Goal: Task Accomplishment & Management: Manage account settings

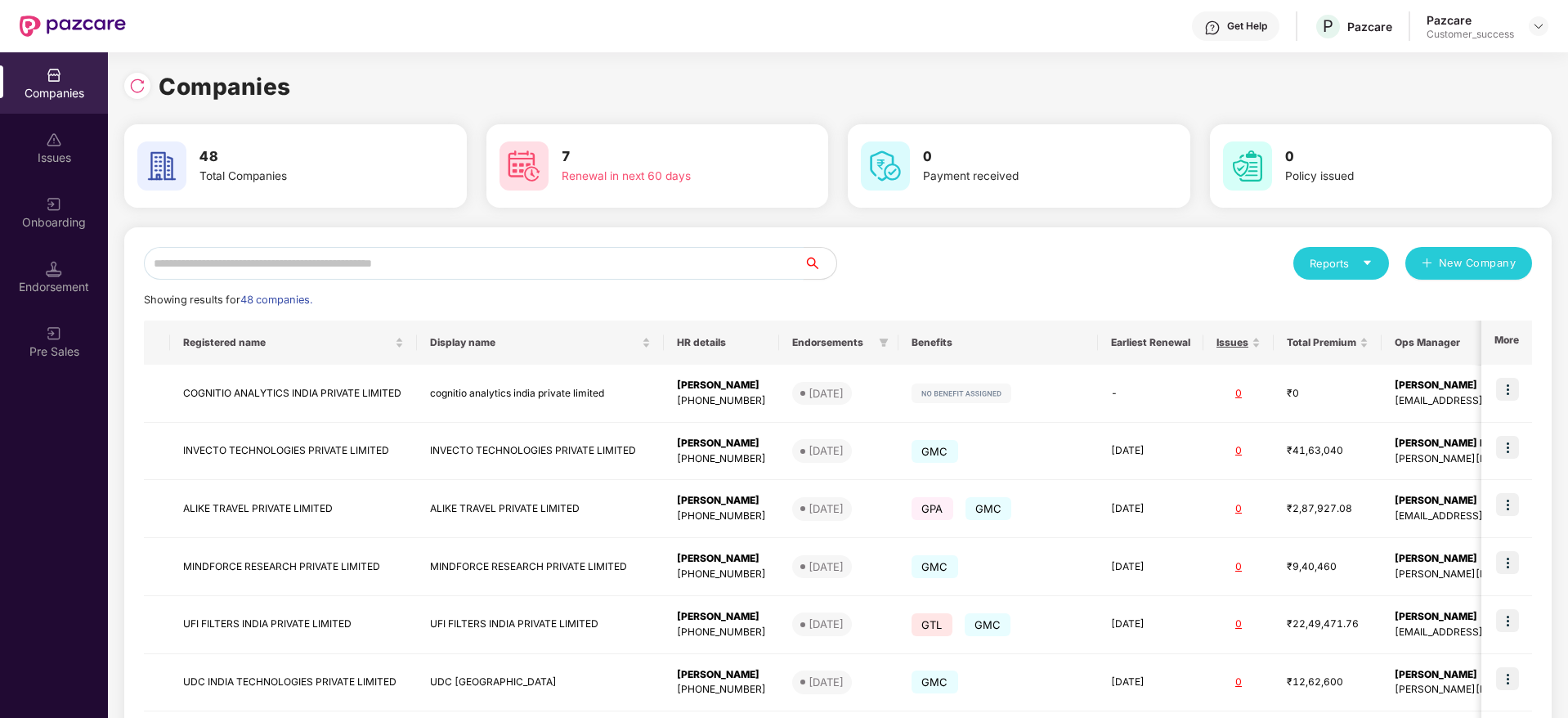
click at [332, 269] on input "text" at bounding box center [474, 263] width 659 height 33
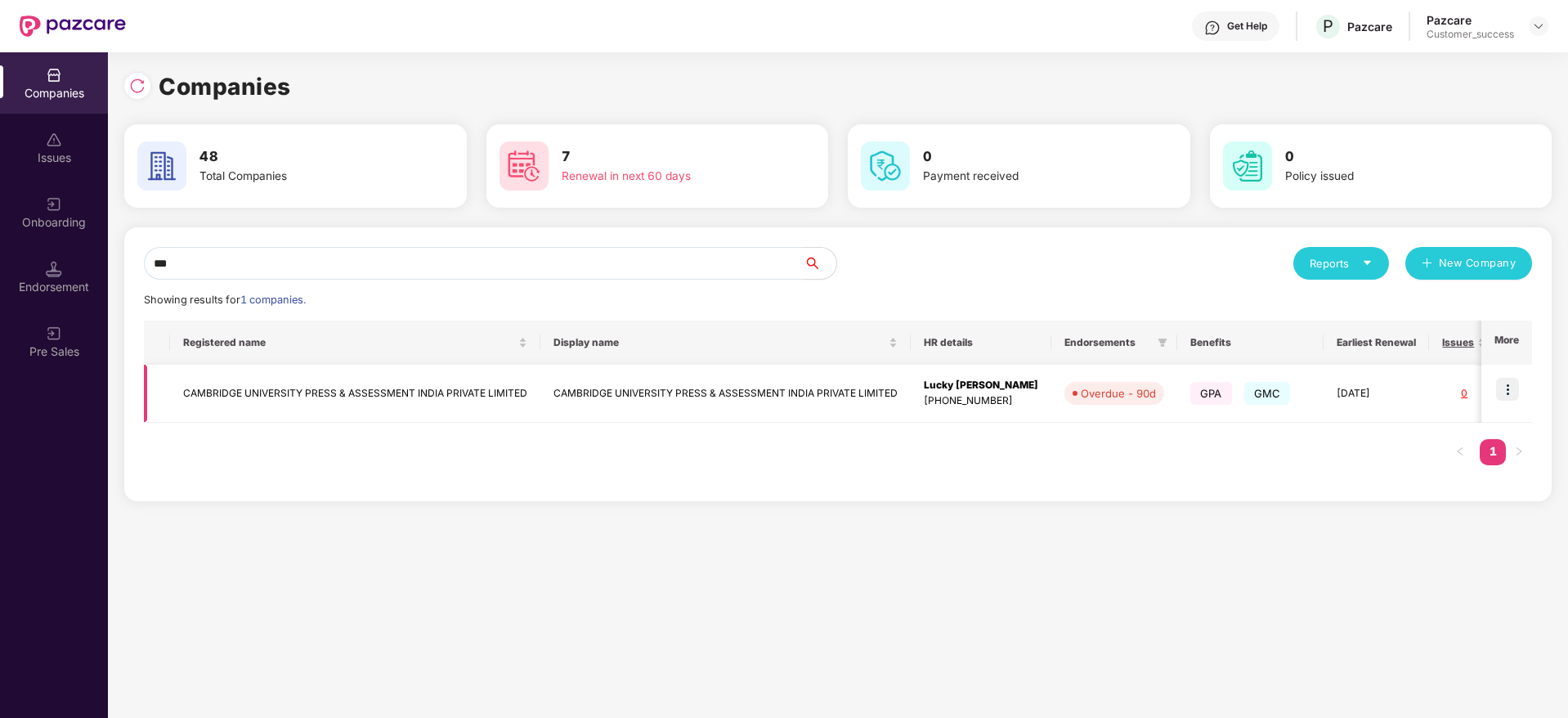
type input "***"
click at [1509, 387] on img at bounding box center [1507, 388] width 23 height 23
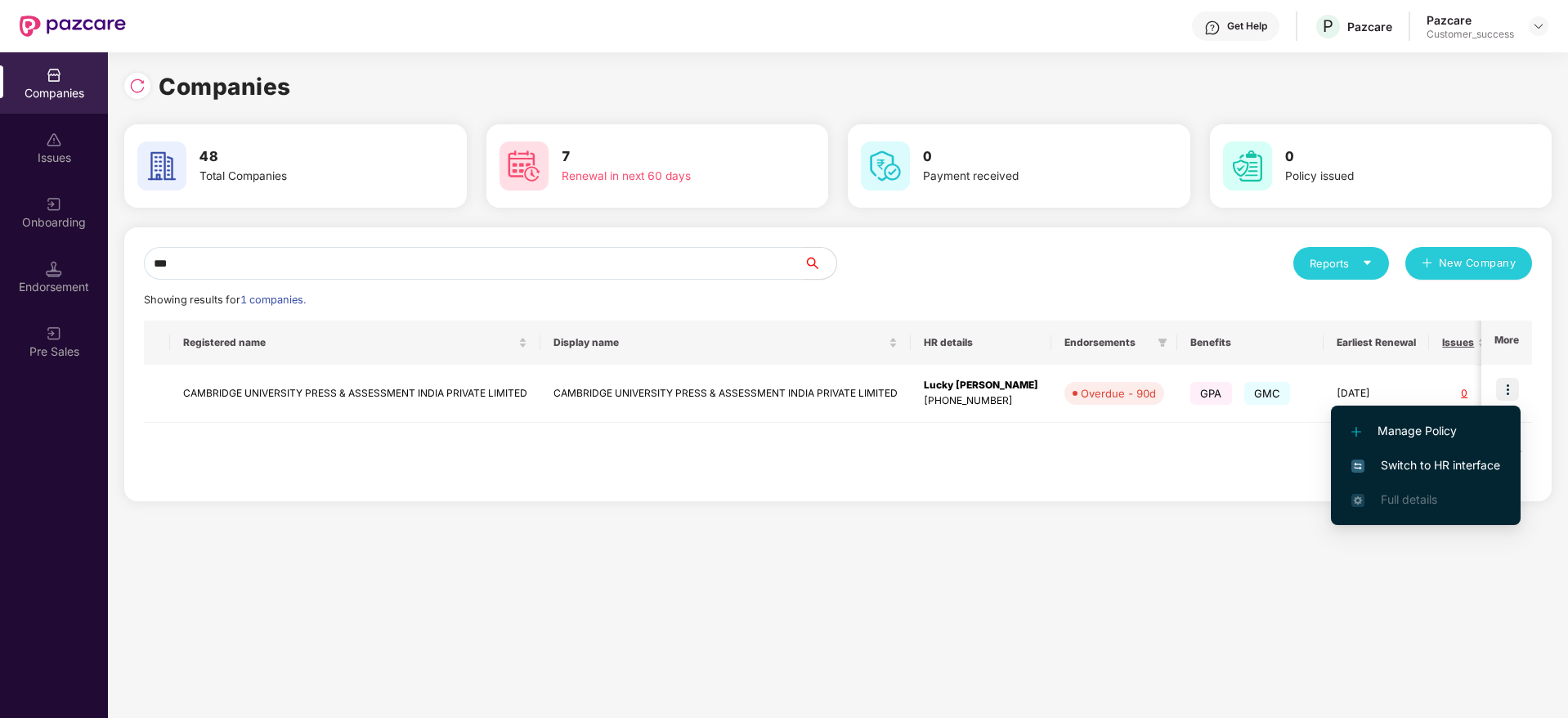
click at [1411, 465] on span "Switch to HR interface" at bounding box center [1426, 464] width 149 height 18
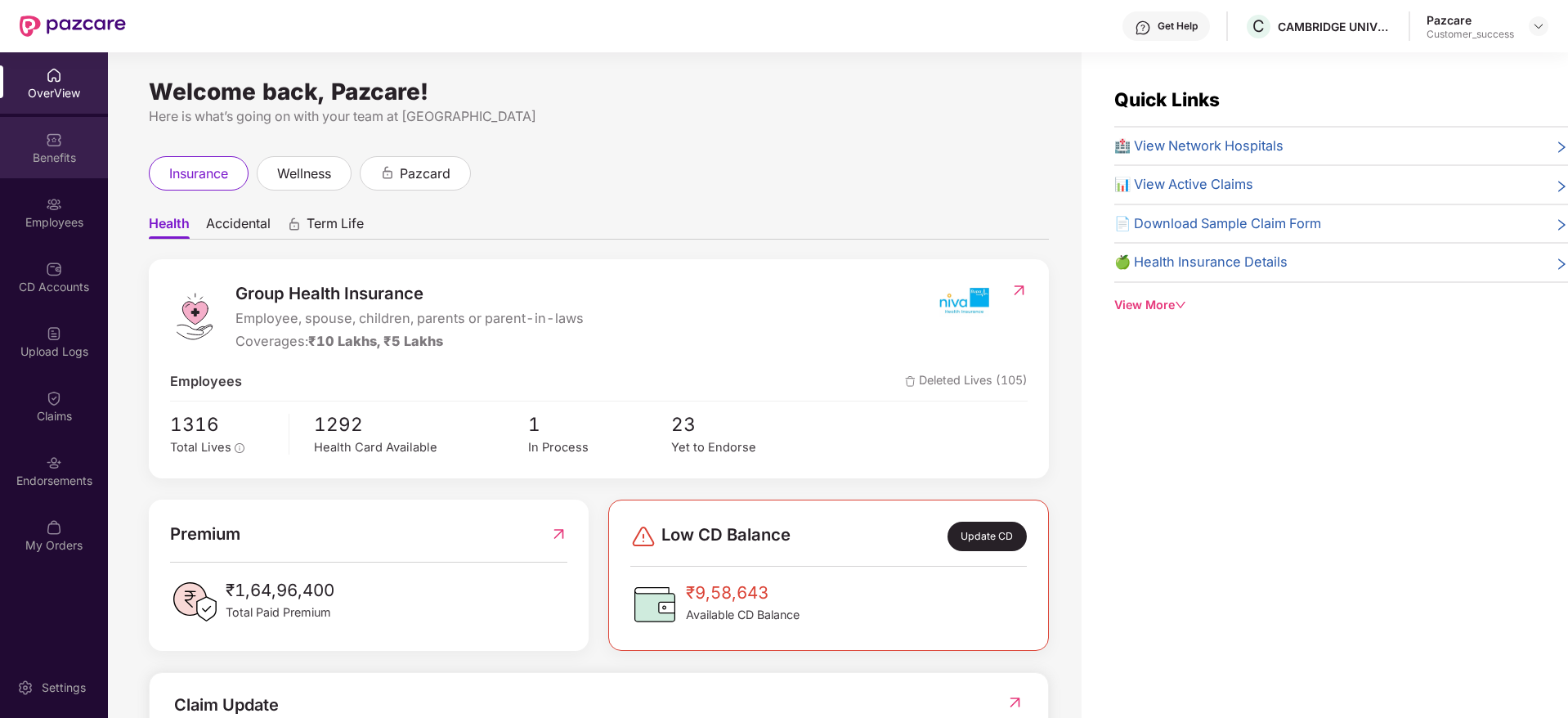
click at [60, 140] on img at bounding box center [54, 140] width 17 height 17
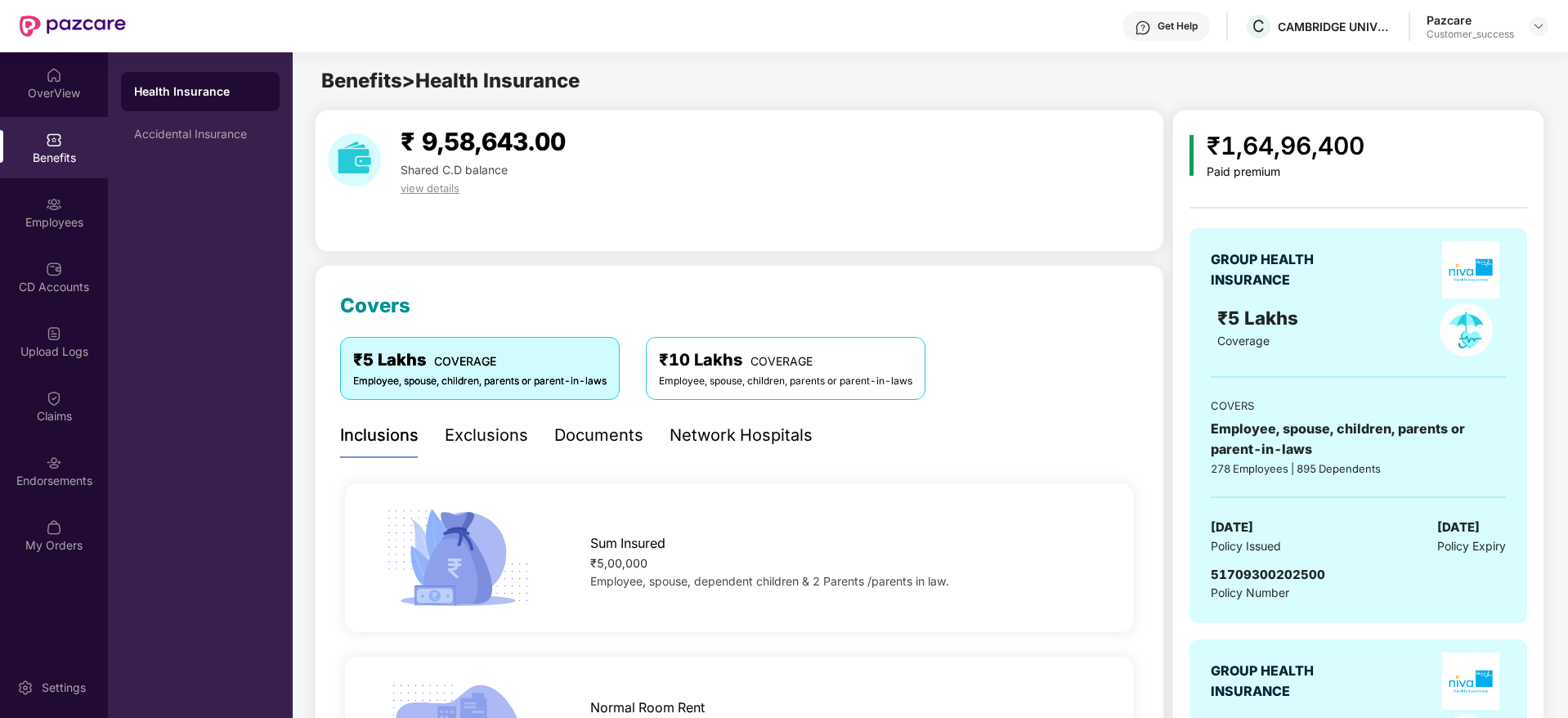
click at [746, 444] on div "Network Hospitals" at bounding box center [740, 435] width 143 height 25
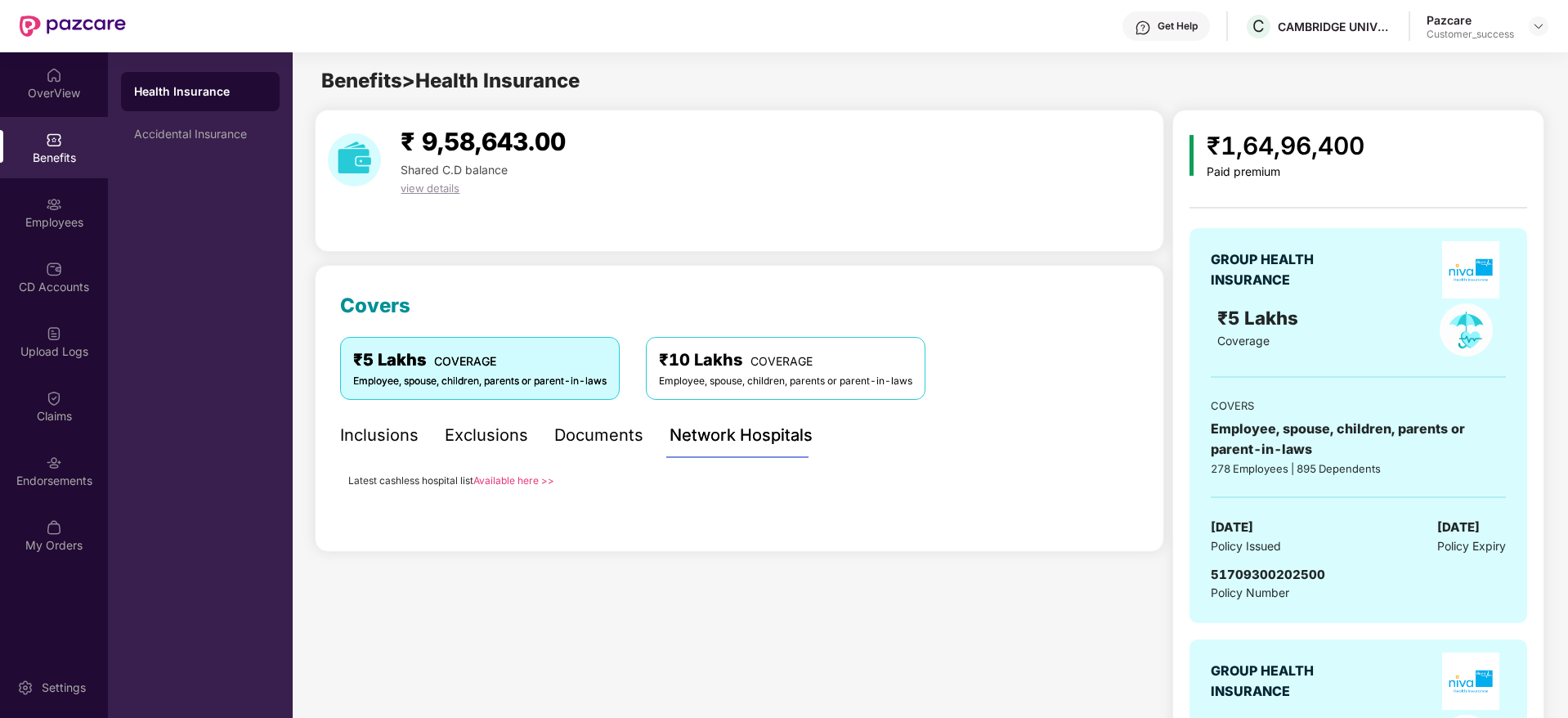
click at [515, 474] on link "Available here >>" at bounding box center [514, 480] width 81 height 13
click at [1537, 23] on img at bounding box center [1539, 26] width 13 height 13
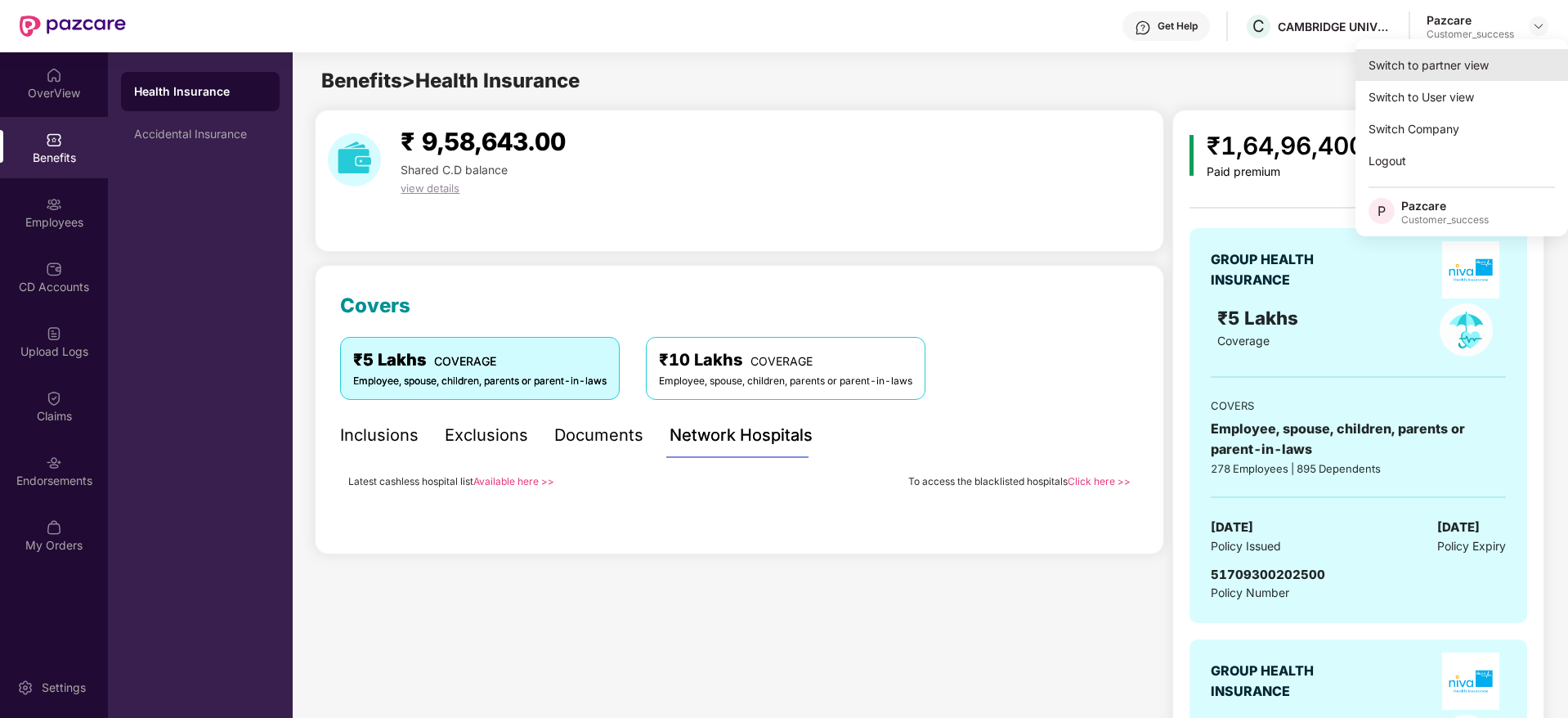
click at [1472, 60] on div "Switch to partner view" at bounding box center [1462, 65] width 213 height 32
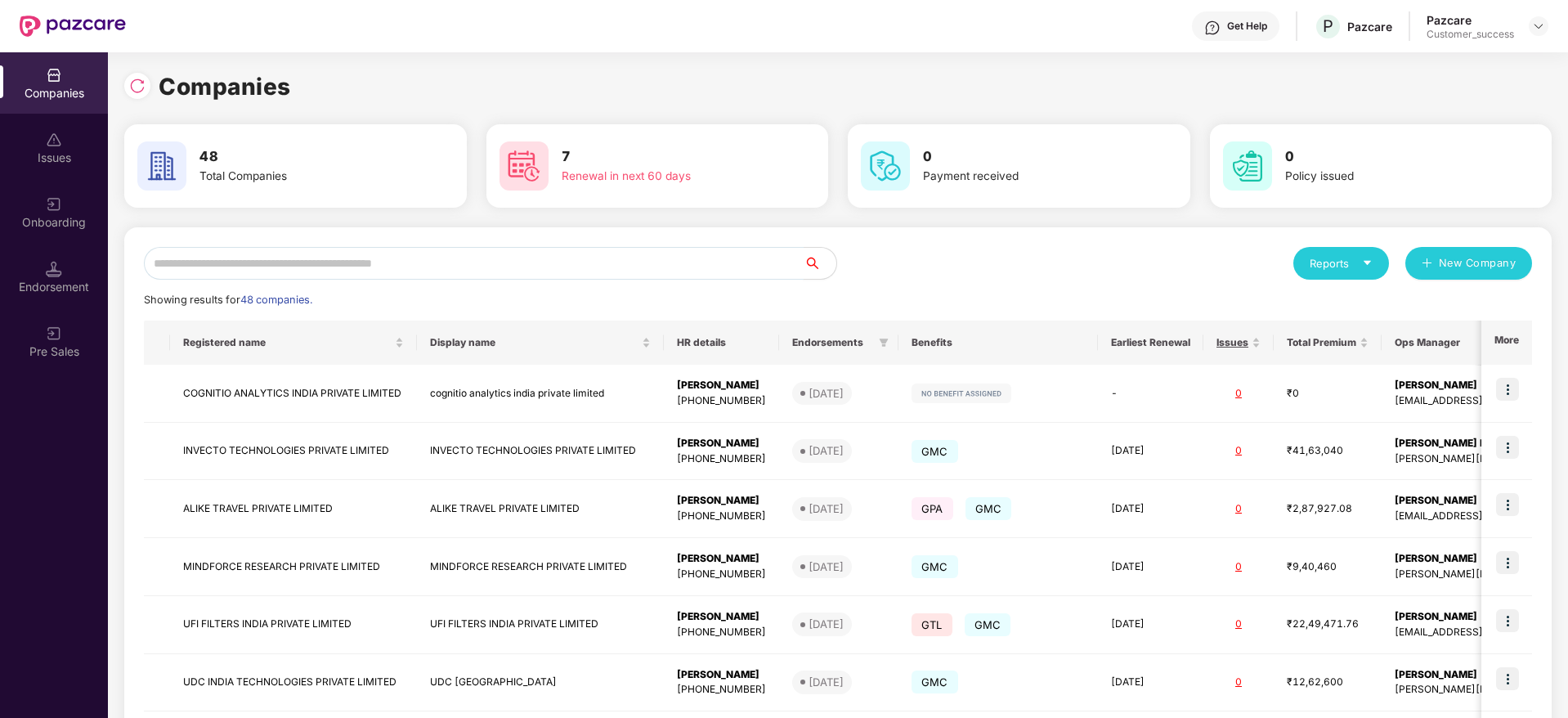
click at [387, 252] on input "text" at bounding box center [474, 263] width 659 height 33
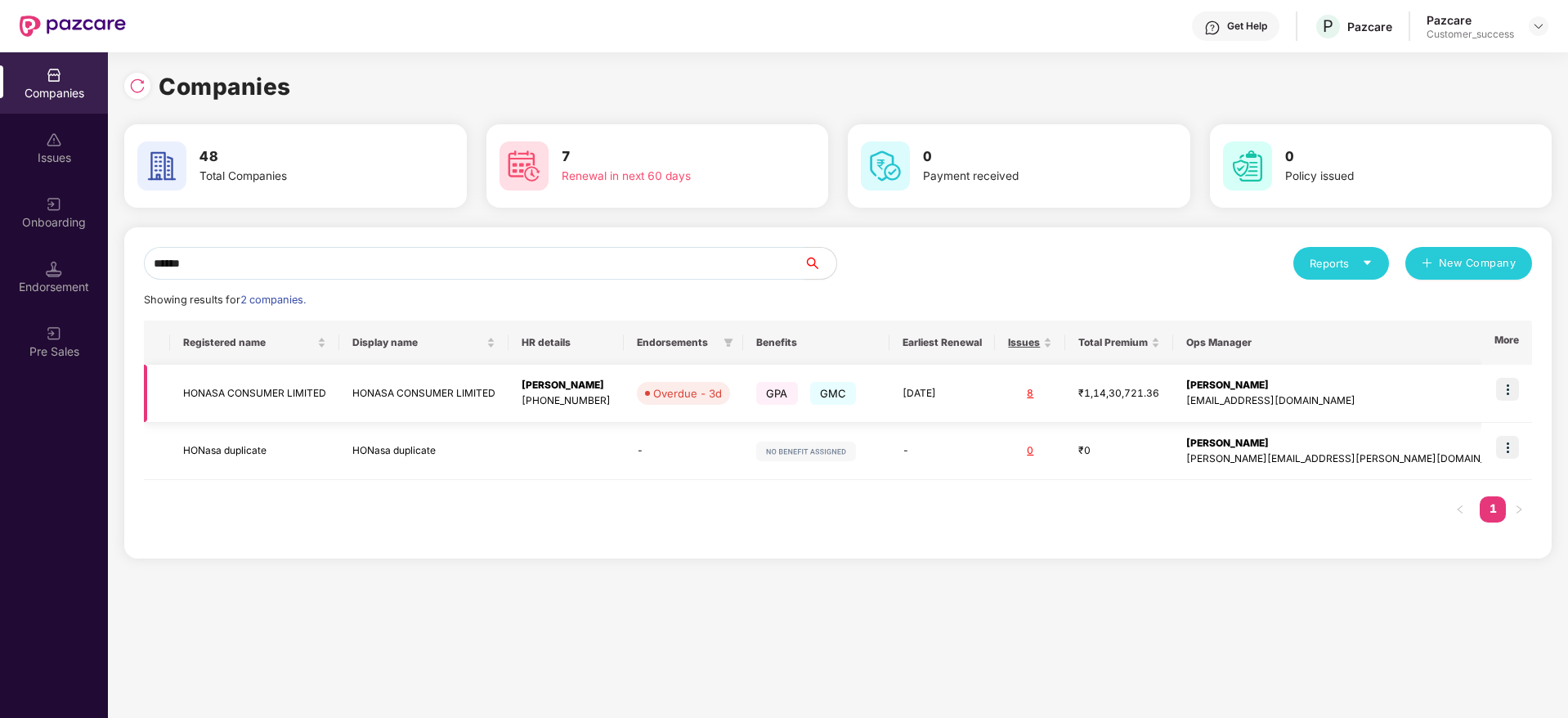
type input "******"
click at [1511, 389] on img at bounding box center [1507, 388] width 23 height 23
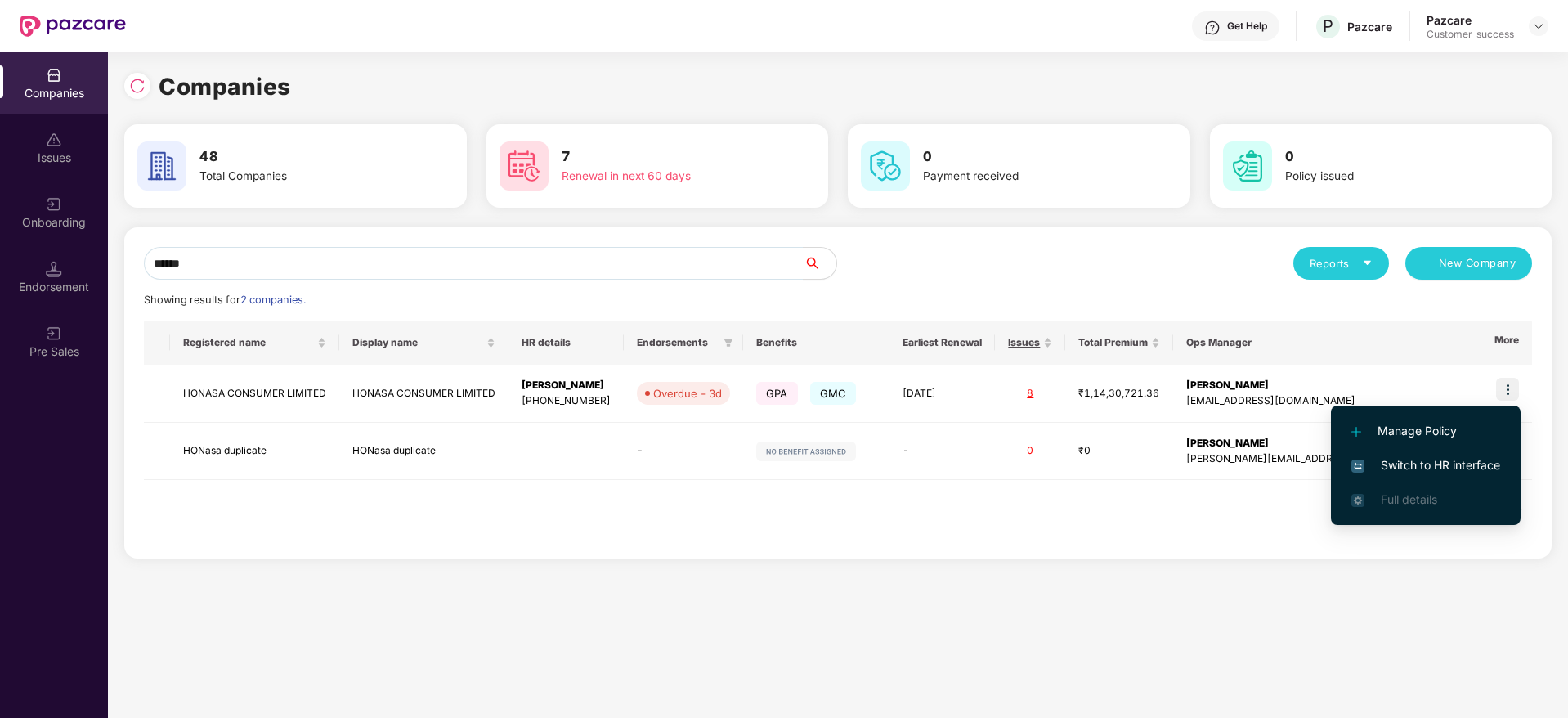
click at [1417, 471] on span "Switch to HR interface" at bounding box center [1426, 464] width 149 height 18
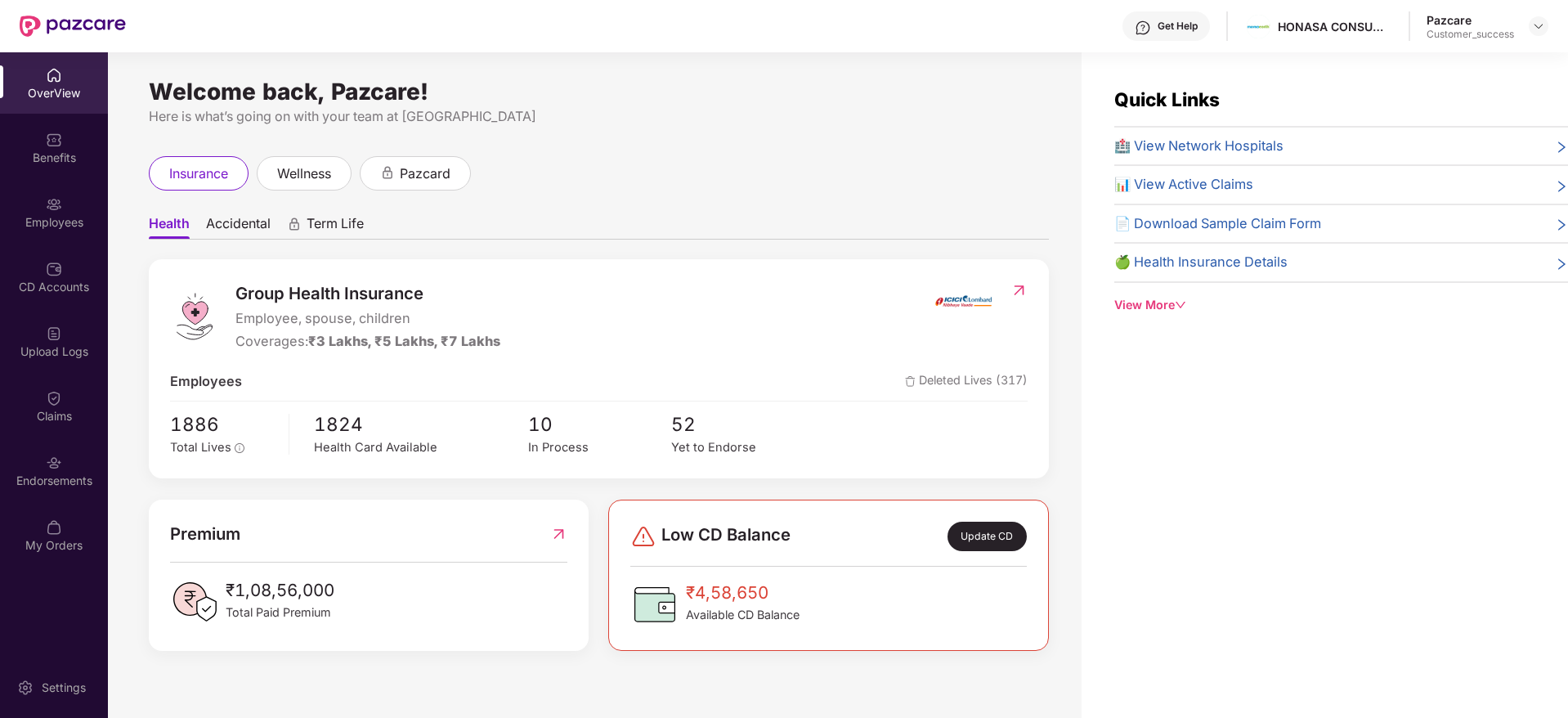
click at [53, 219] on div "Employees" at bounding box center [54, 223] width 108 height 17
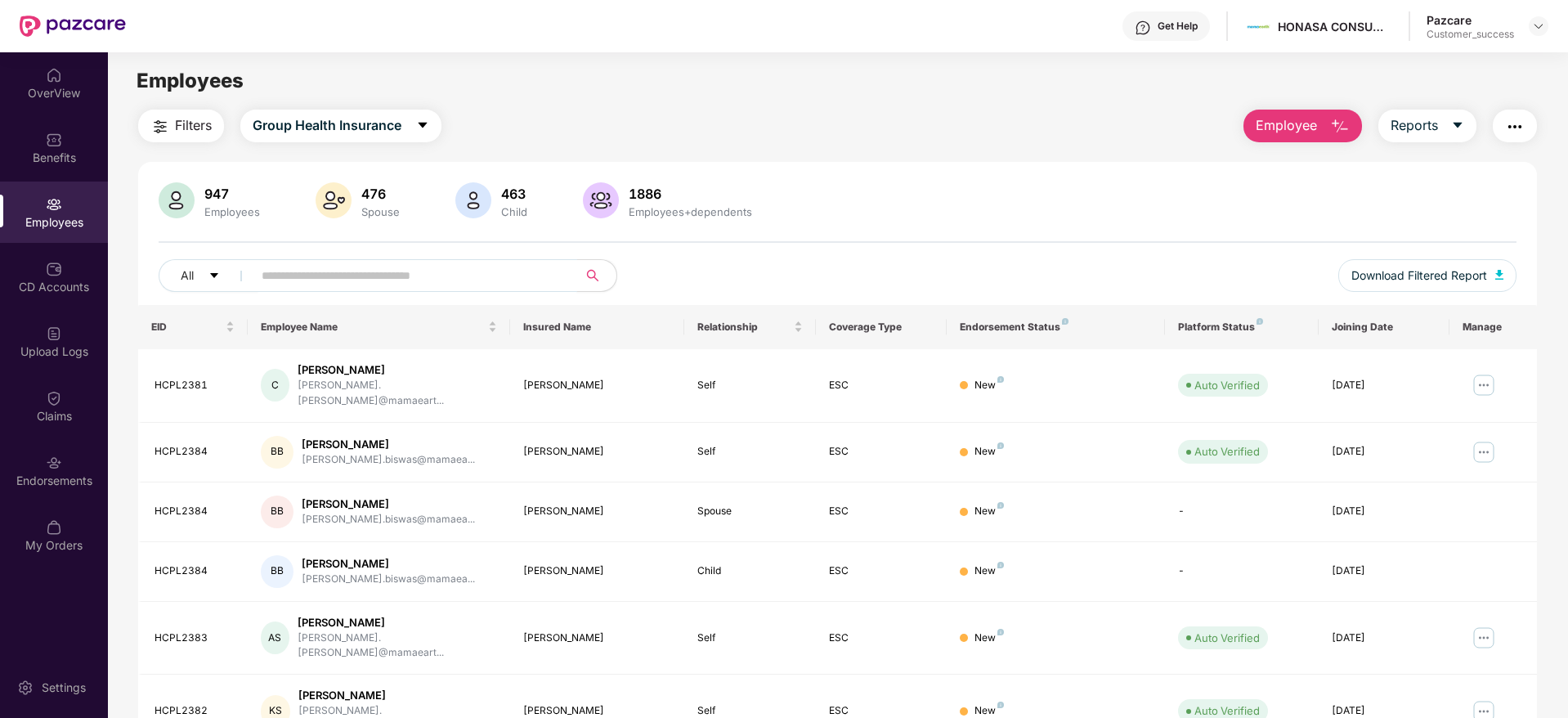
click at [317, 274] on input "text" at bounding box center [408, 275] width 294 height 24
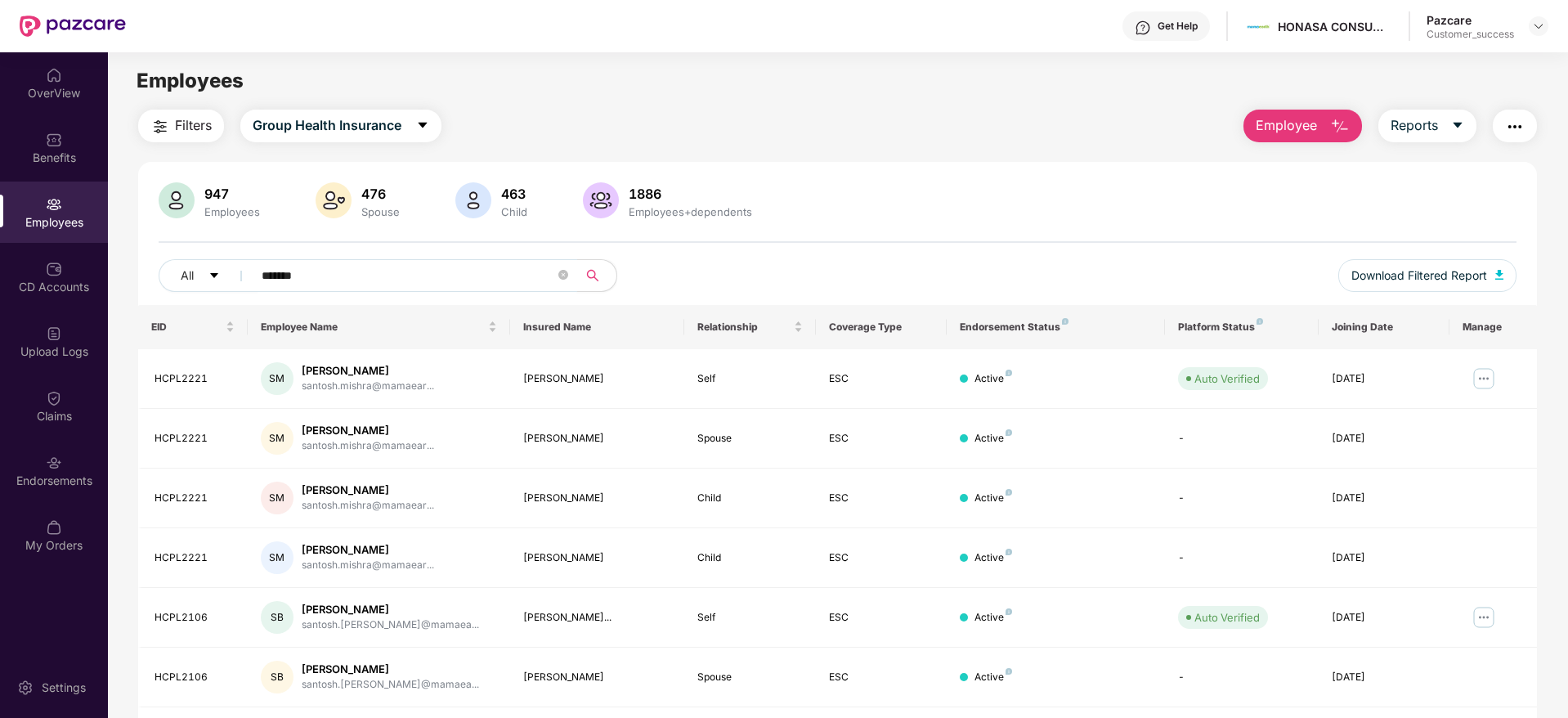
type input "*******"
click at [855, 227] on div "947 Employees 476 Spouse 463 Child 1886 Employees+dependents All ******* Downlo…" at bounding box center [837, 244] width 1398 height 123
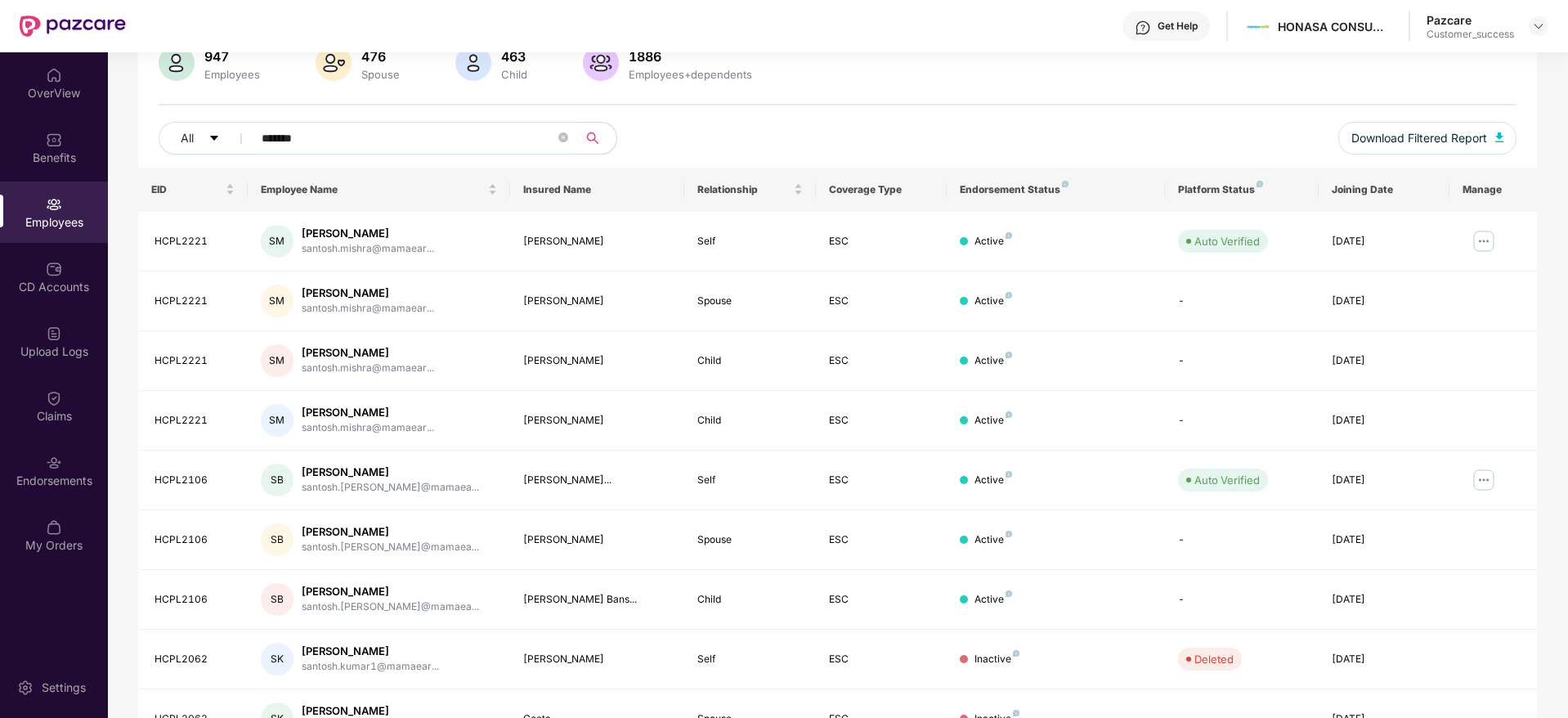
scroll to position [287, 0]
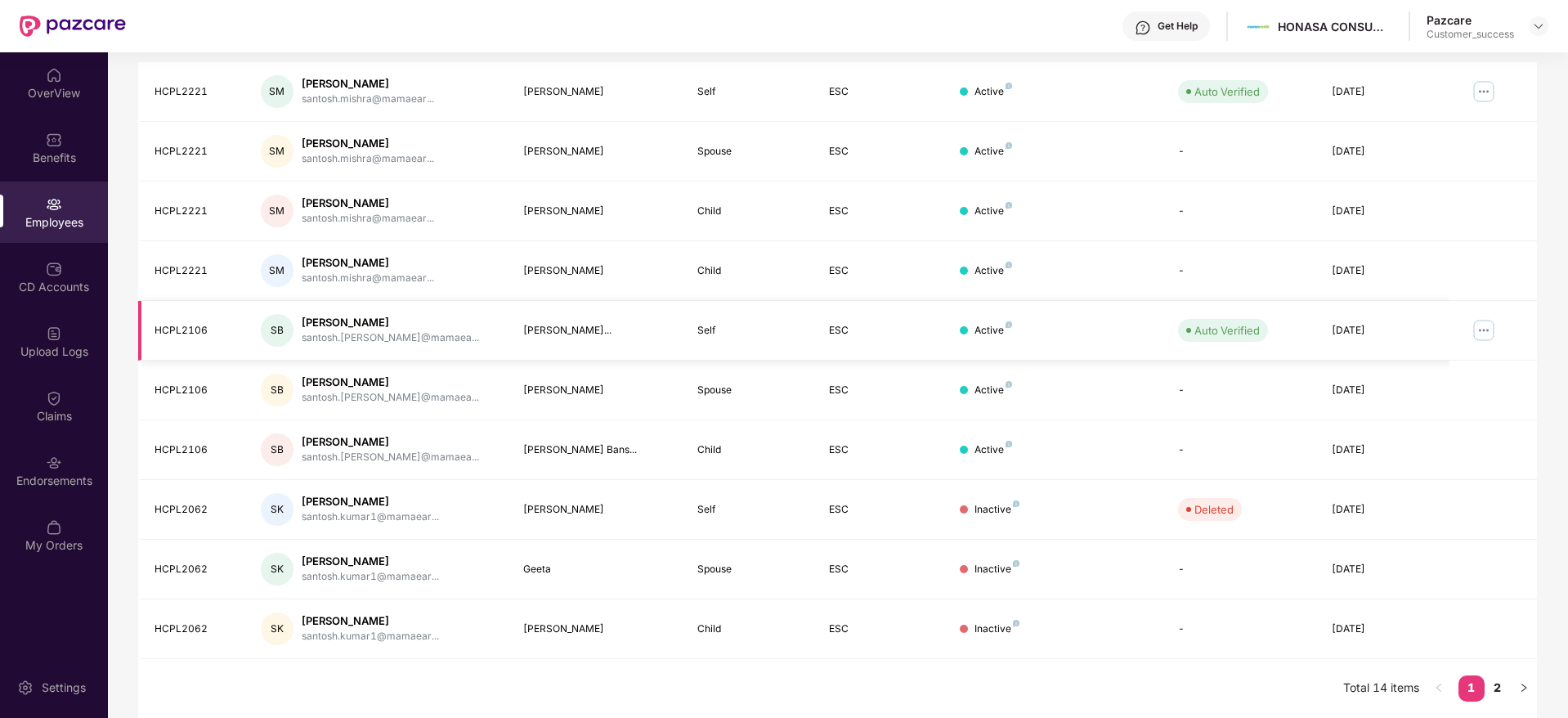
click at [584, 307] on td "[PERSON_NAME]..." at bounding box center [597, 330] width 175 height 59
click at [1499, 684] on link "2" at bounding box center [1497, 687] width 26 height 24
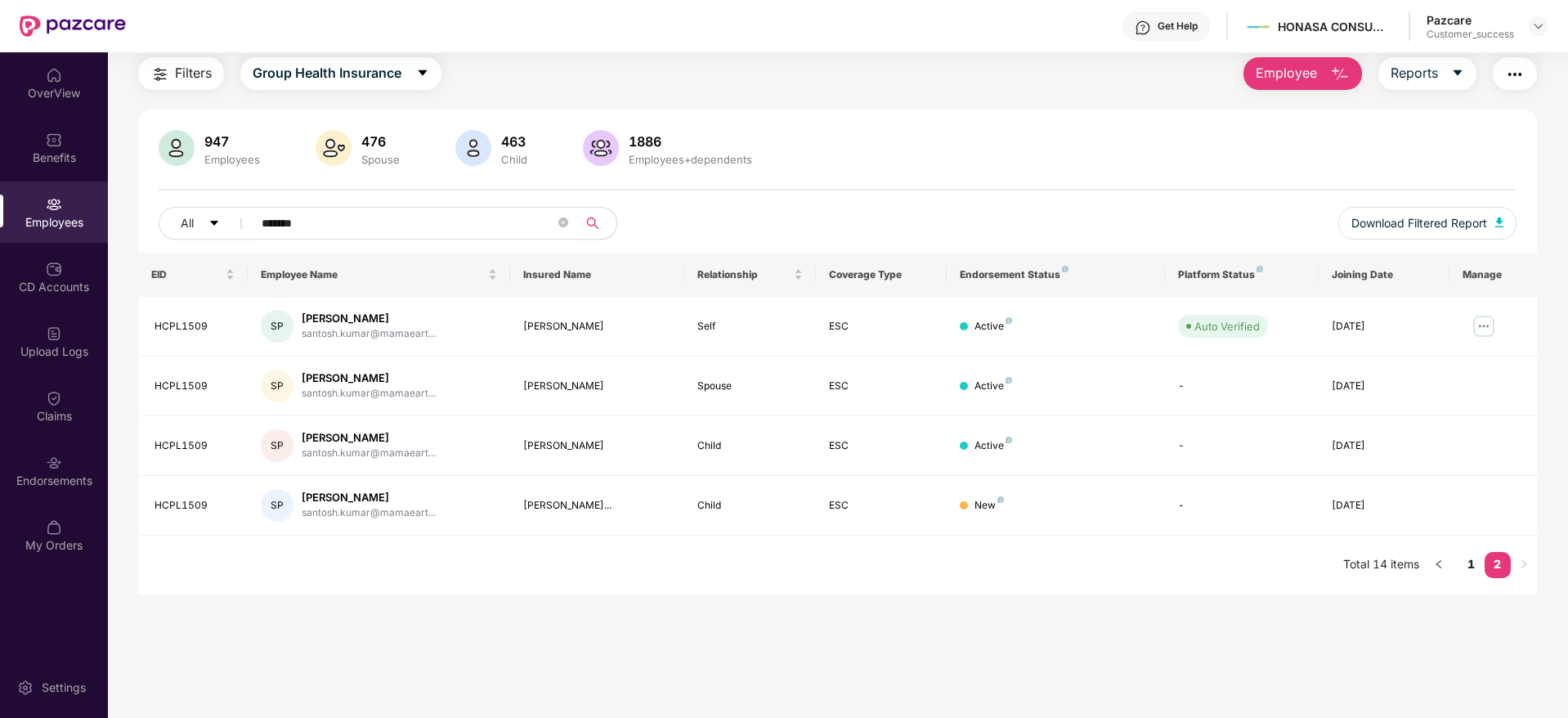
scroll to position [53, 0]
click at [1492, 320] on img at bounding box center [1483, 326] width 26 height 26
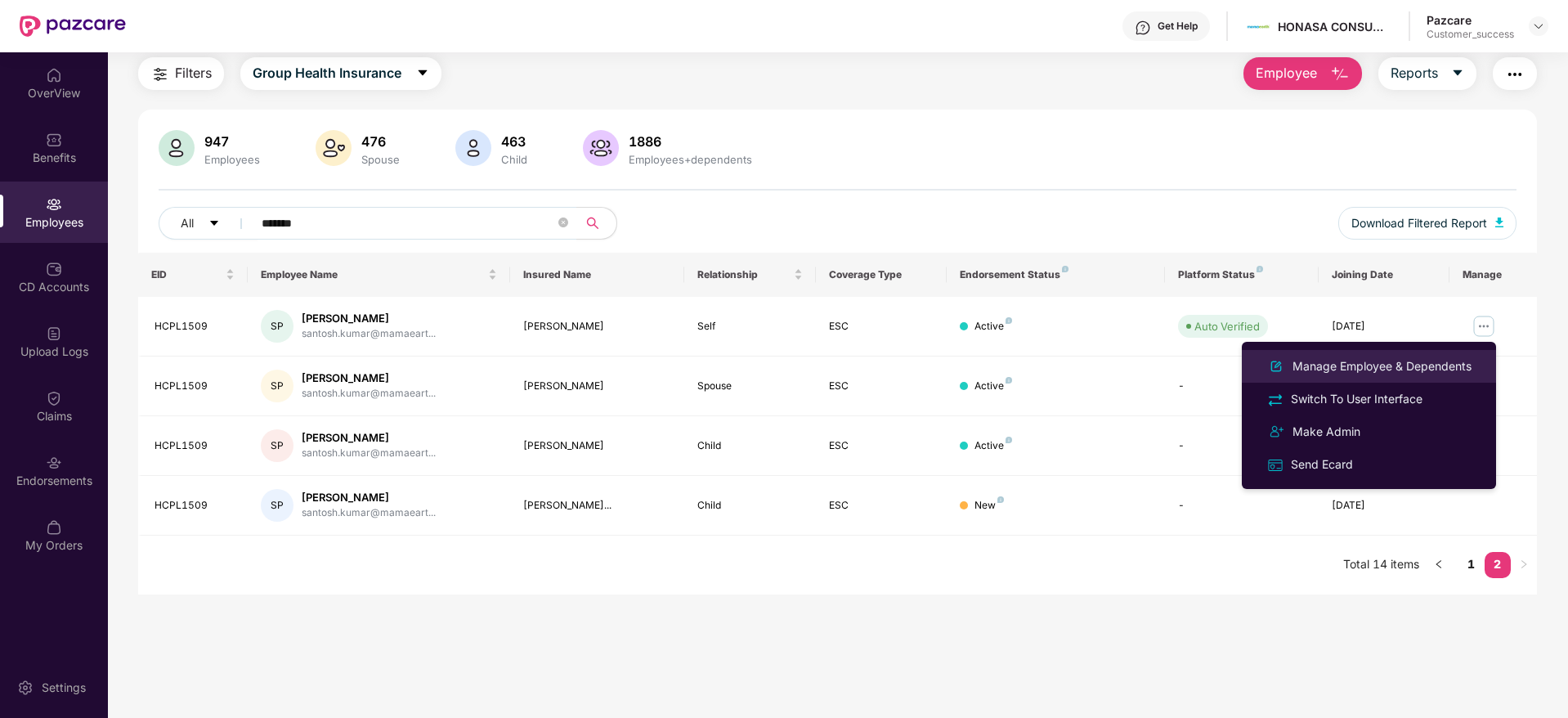
click at [1347, 361] on div "Manage Employee & Dependents" at bounding box center [1382, 366] width 186 height 18
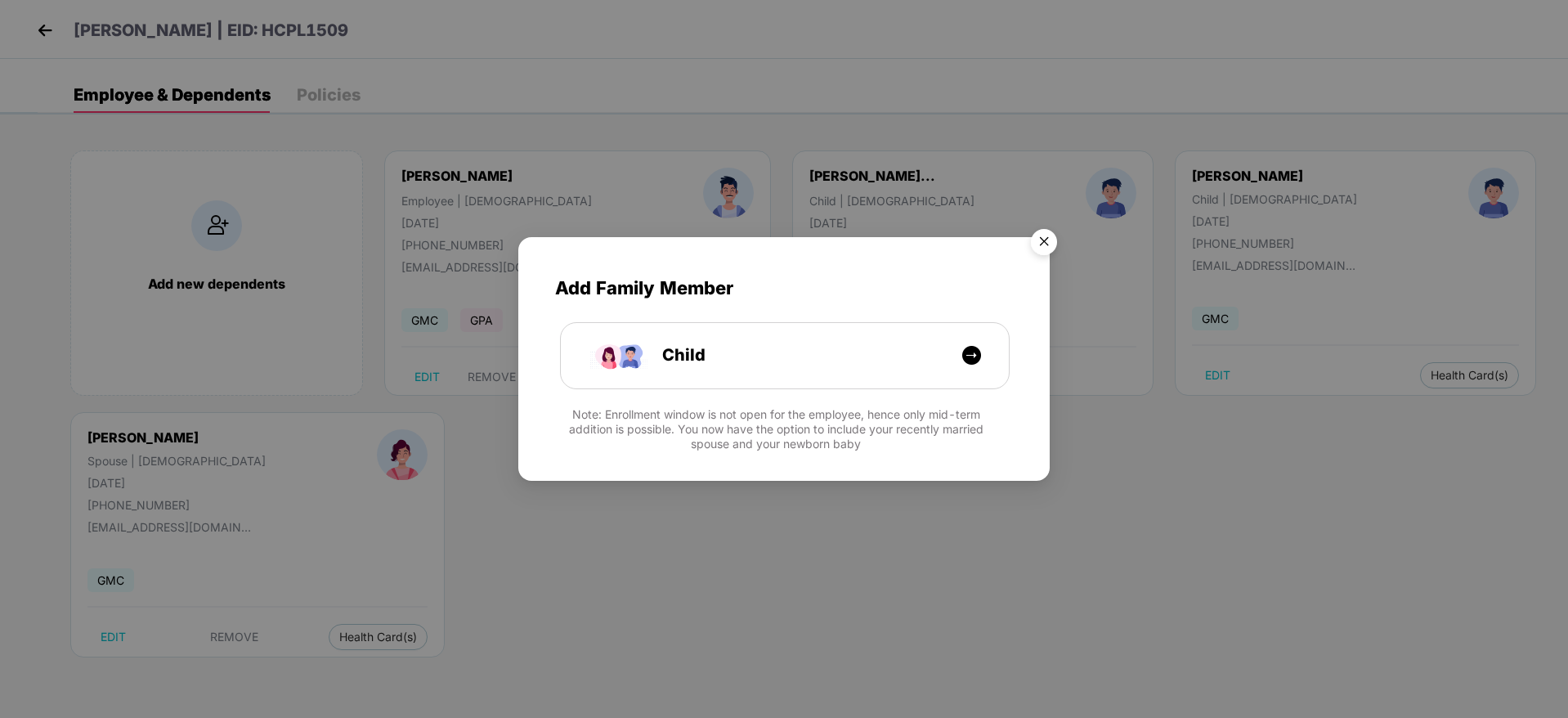
click at [1046, 240] on img "Close" at bounding box center [1043, 244] width 46 height 46
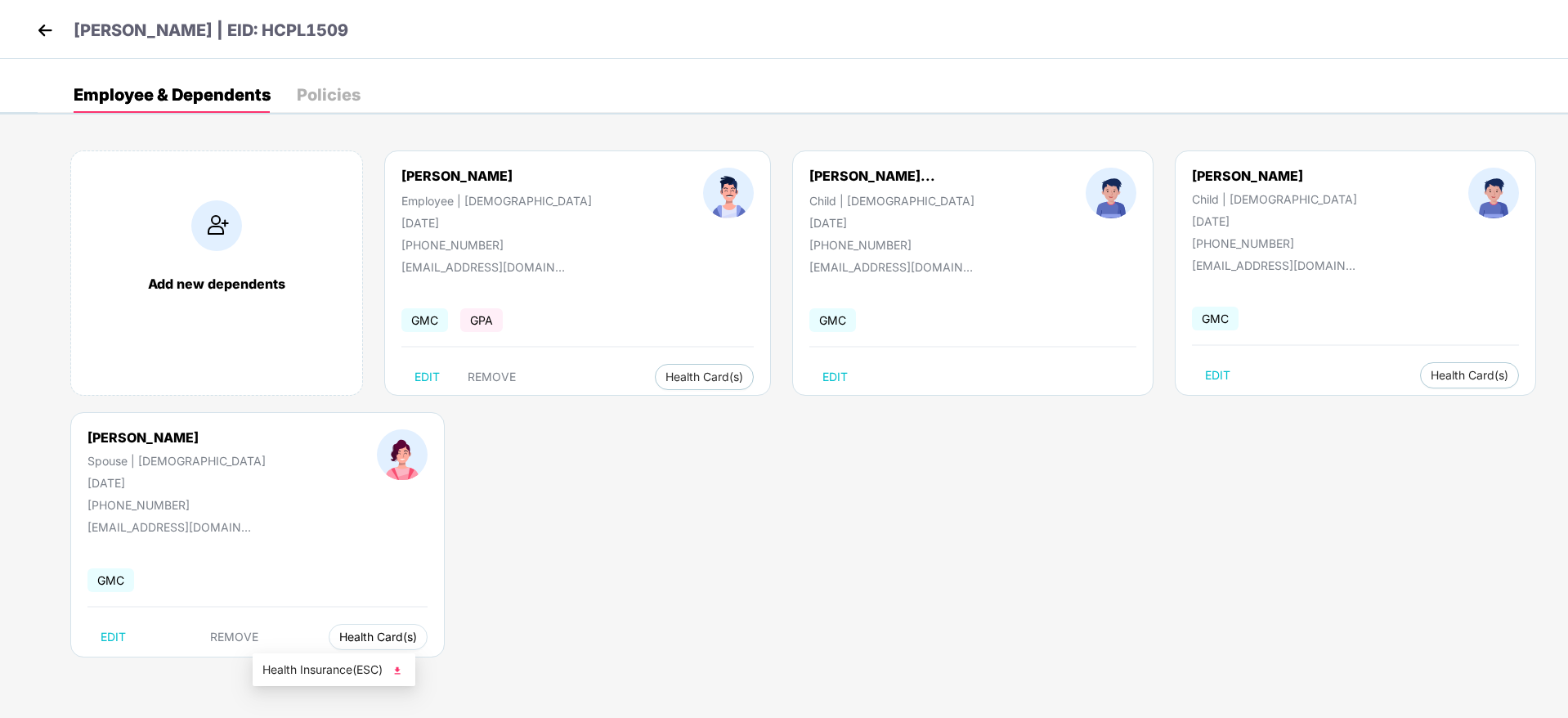
click at [339, 639] on span "Health Card(s)" at bounding box center [377, 637] width 78 height 8
click at [339, 669] on span "Health Insurance(ESC)" at bounding box center [334, 669] width 143 height 18
click at [46, 26] on img at bounding box center [44, 29] width 24 height 24
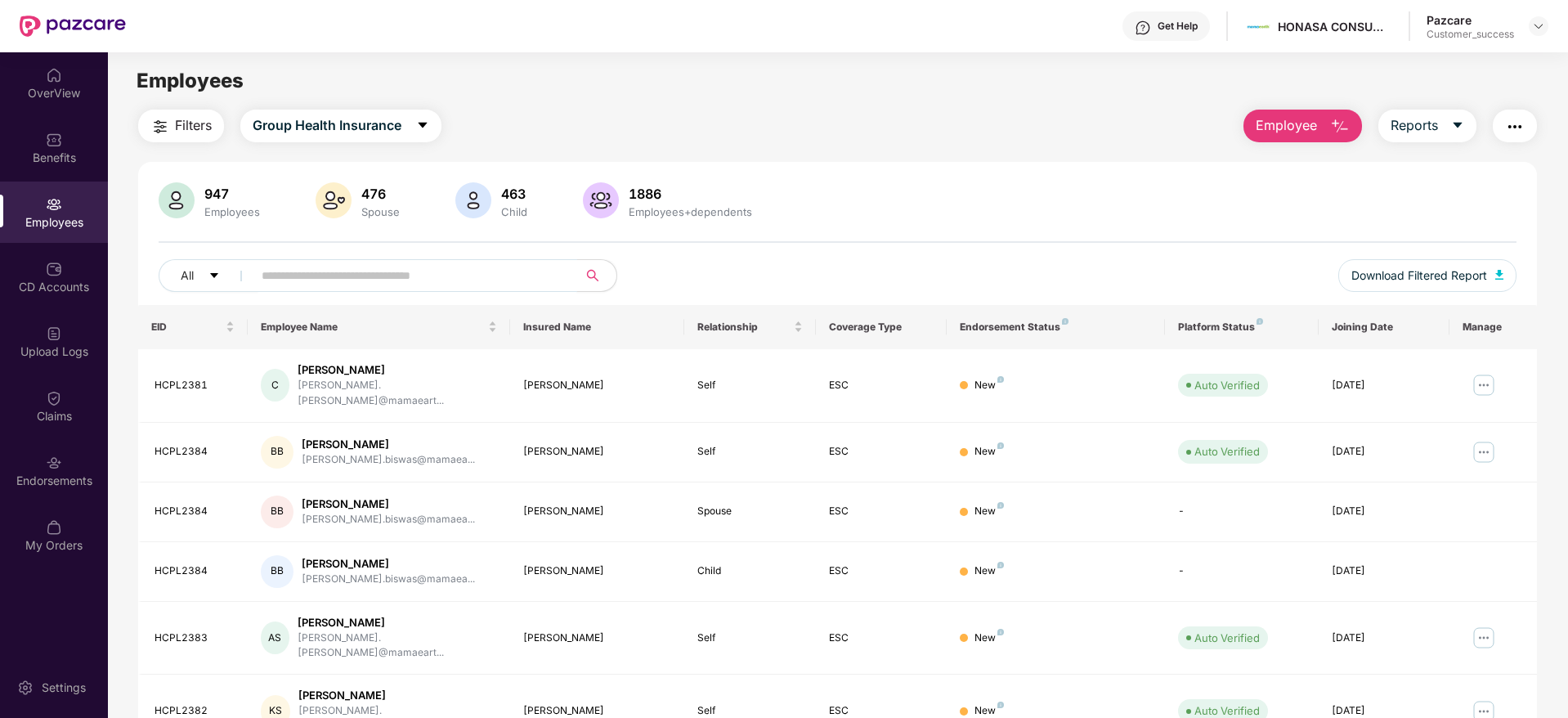
click at [382, 280] on input "text" at bounding box center [408, 275] width 294 height 24
paste input "********"
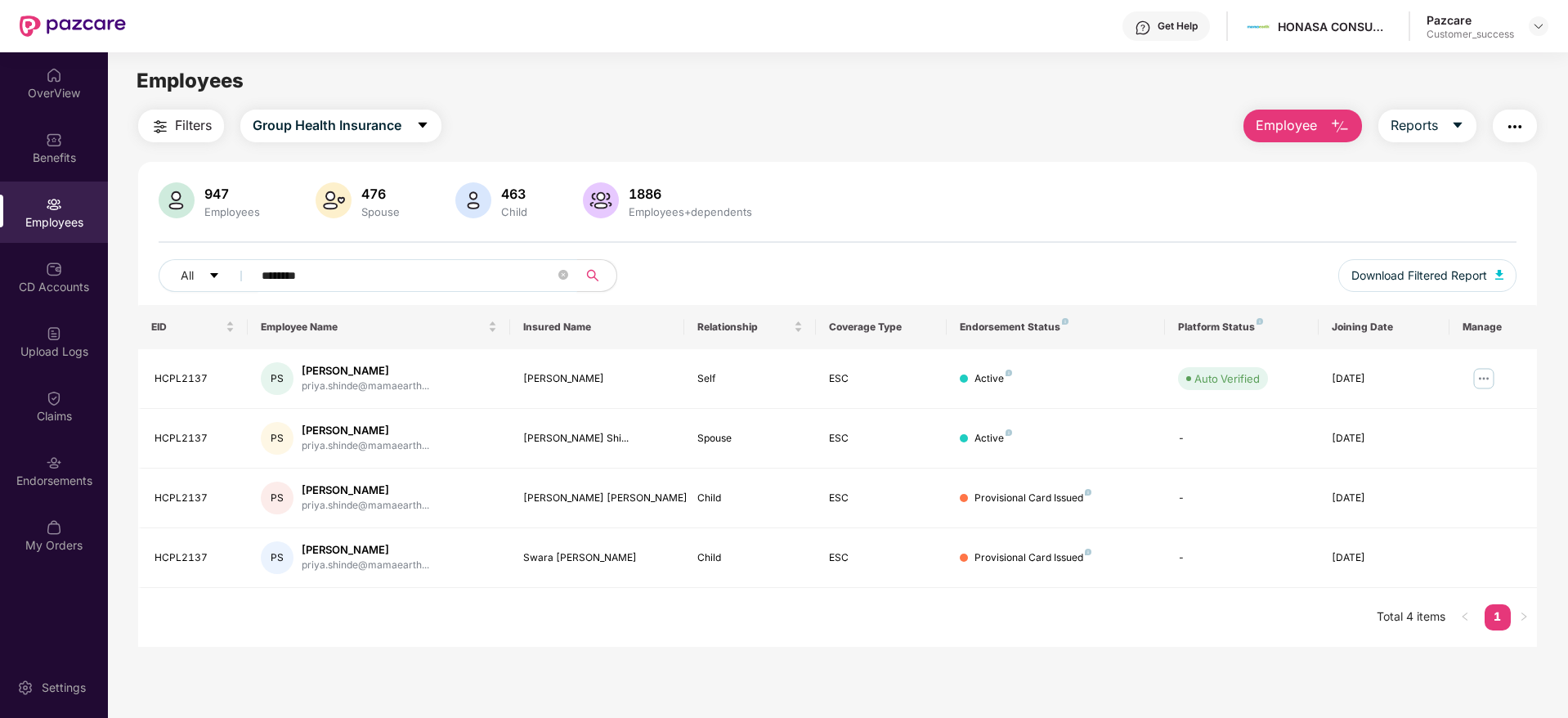
type input "********"
click at [1477, 378] on img at bounding box center [1483, 378] width 26 height 26
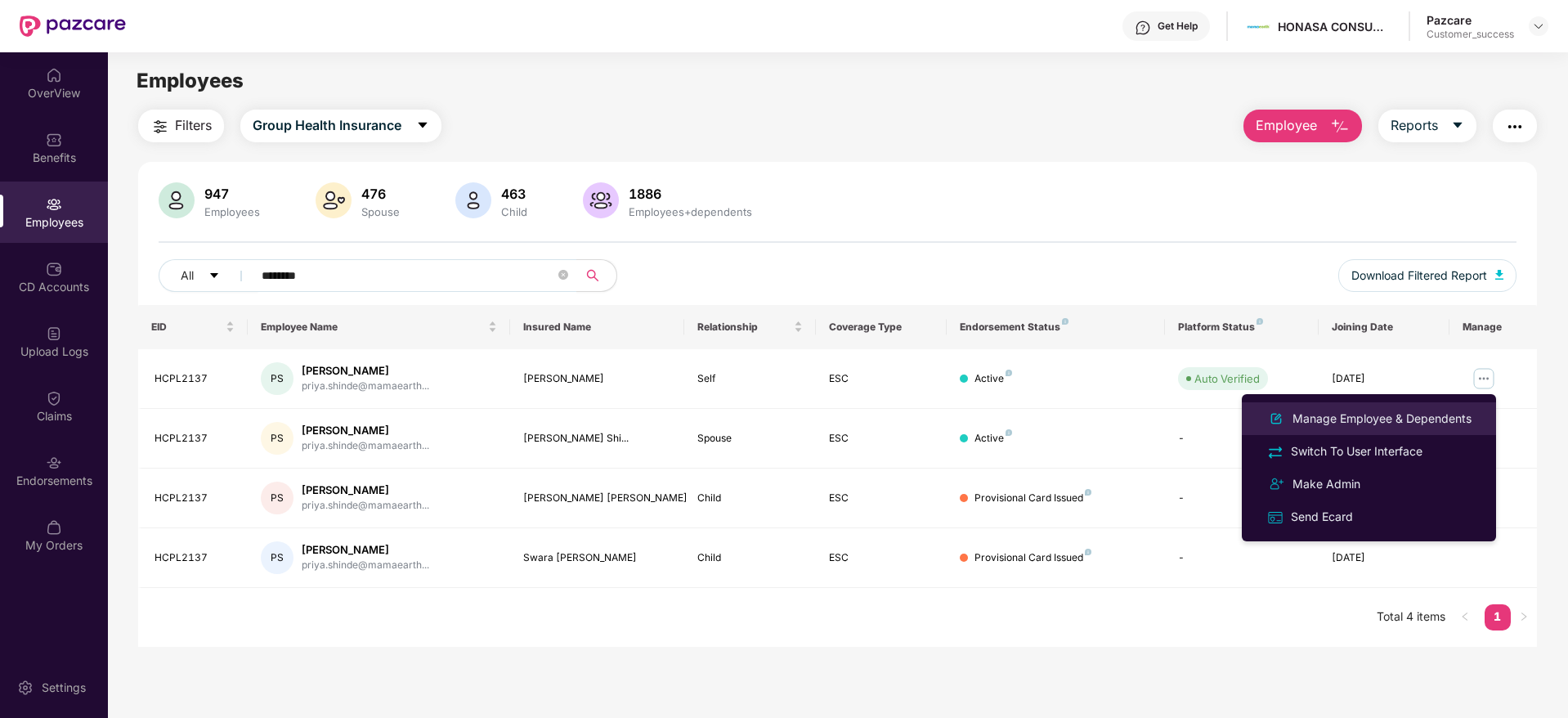
click at [1359, 427] on div "Manage Employee & Dependents" at bounding box center [1382, 418] width 186 height 18
